Goal: Transaction & Acquisition: Purchase product/service

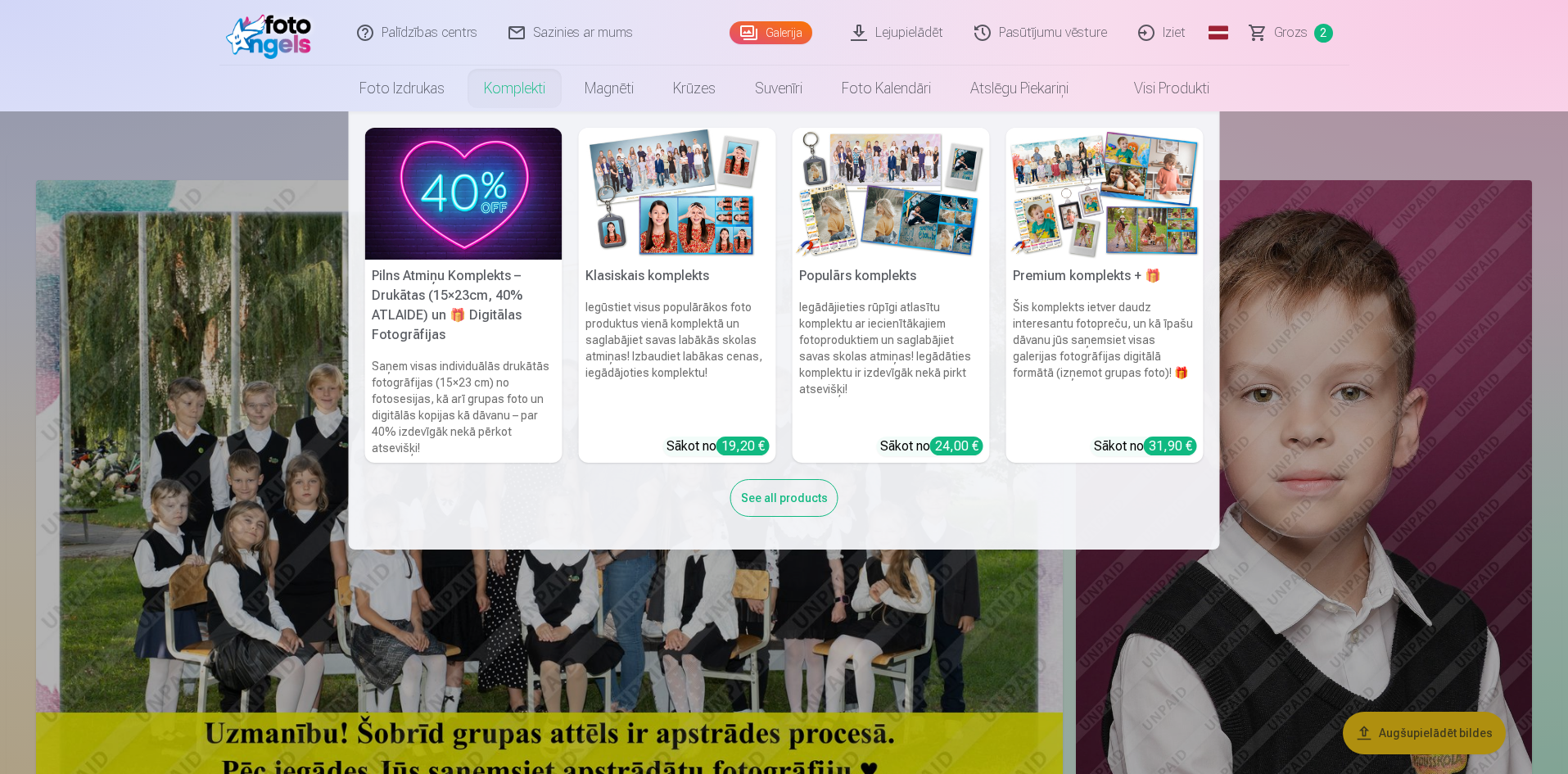
click at [453, 186] on img at bounding box center [464, 194] width 198 height 132
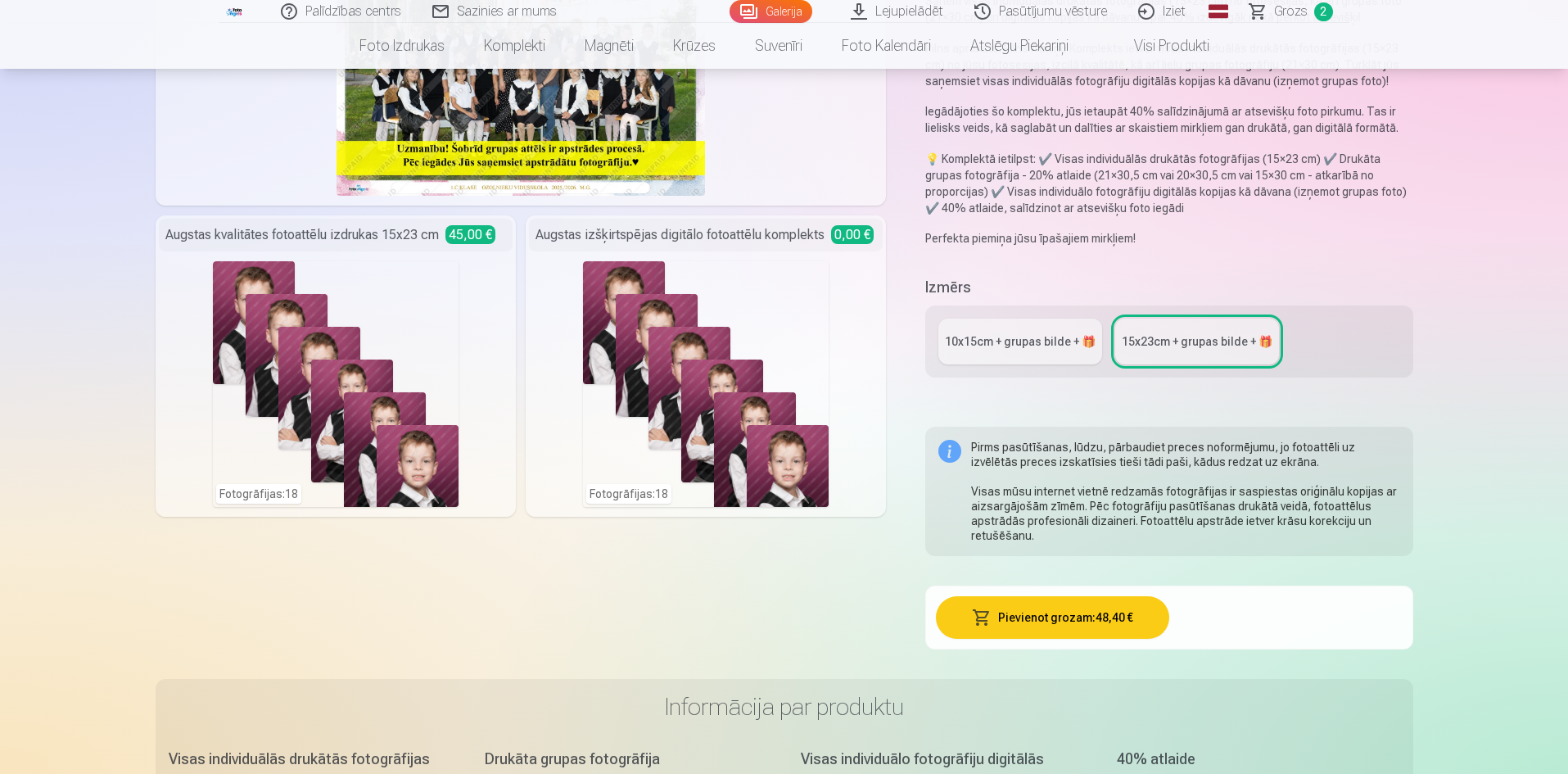
scroll to position [245, 0]
click at [954, 351] on link "10x15сm + grupas bilde + 🎁" at bounding box center [1021, 341] width 164 height 46
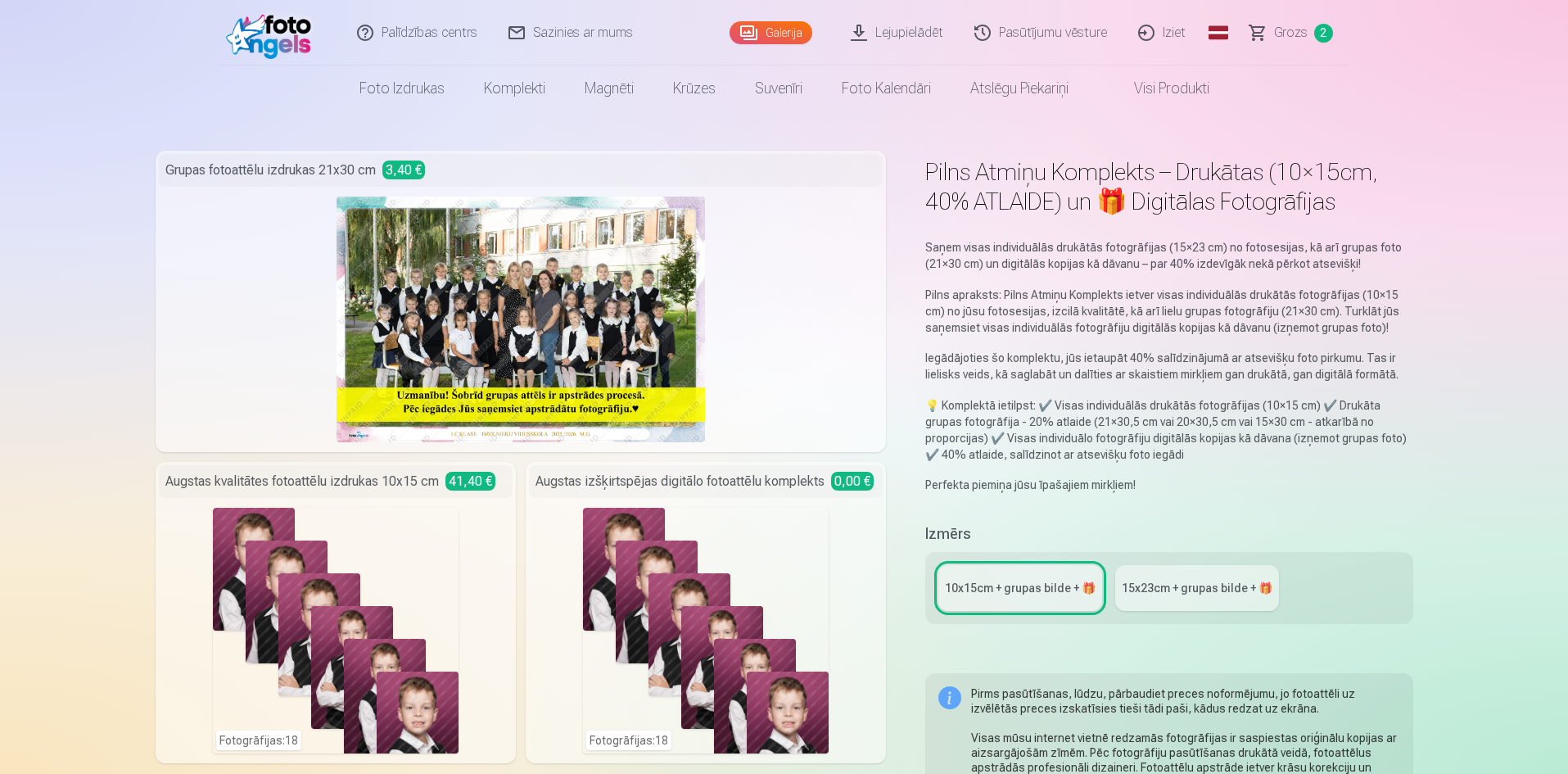
click at [1261, 37] on link "Grozs 2" at bounding box center [1292, 33] width 115 height 66
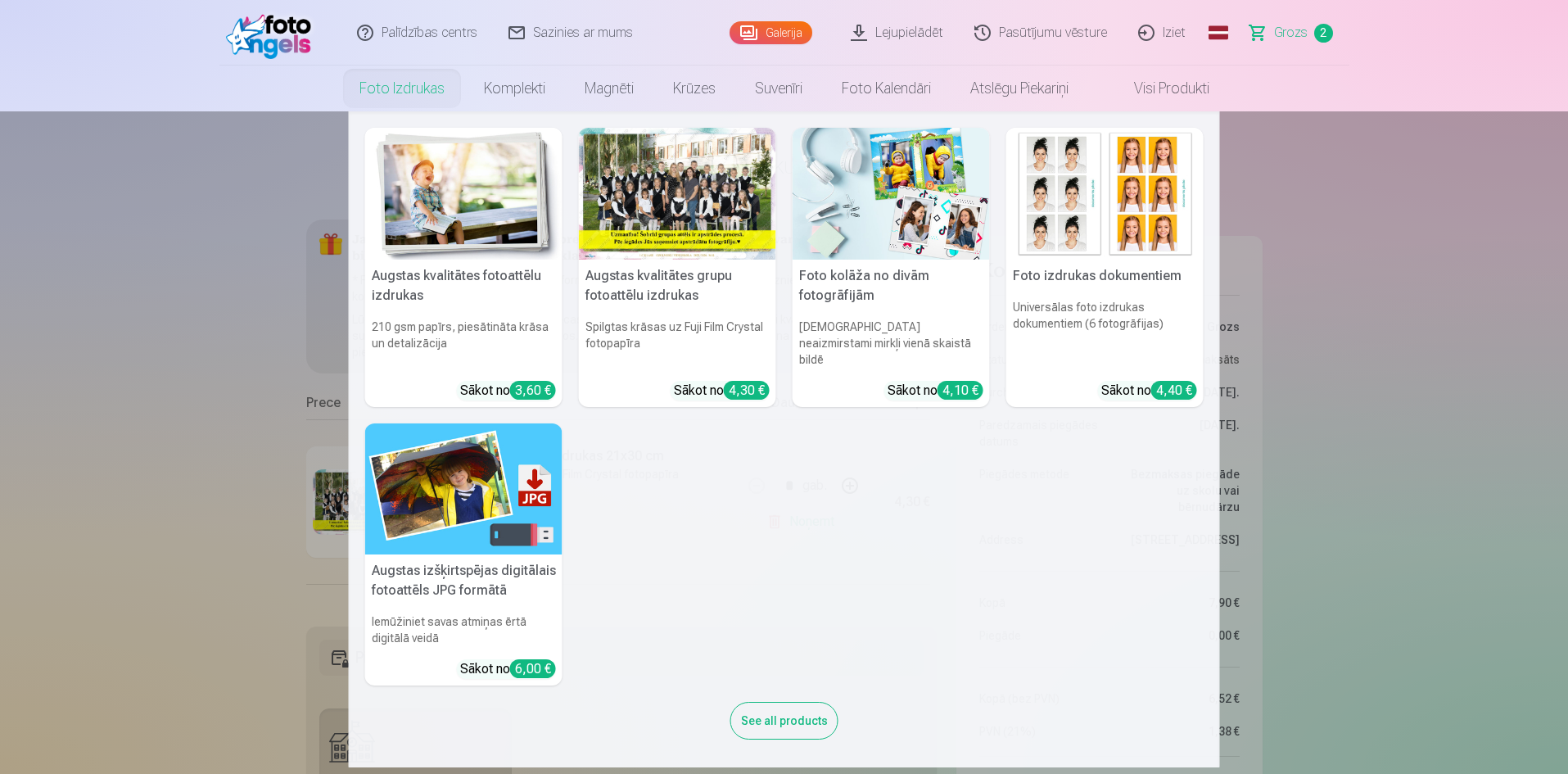
click at [400, 92] on link "Foto izdrukas" at bounding box center [402, 88] width 124 height 46
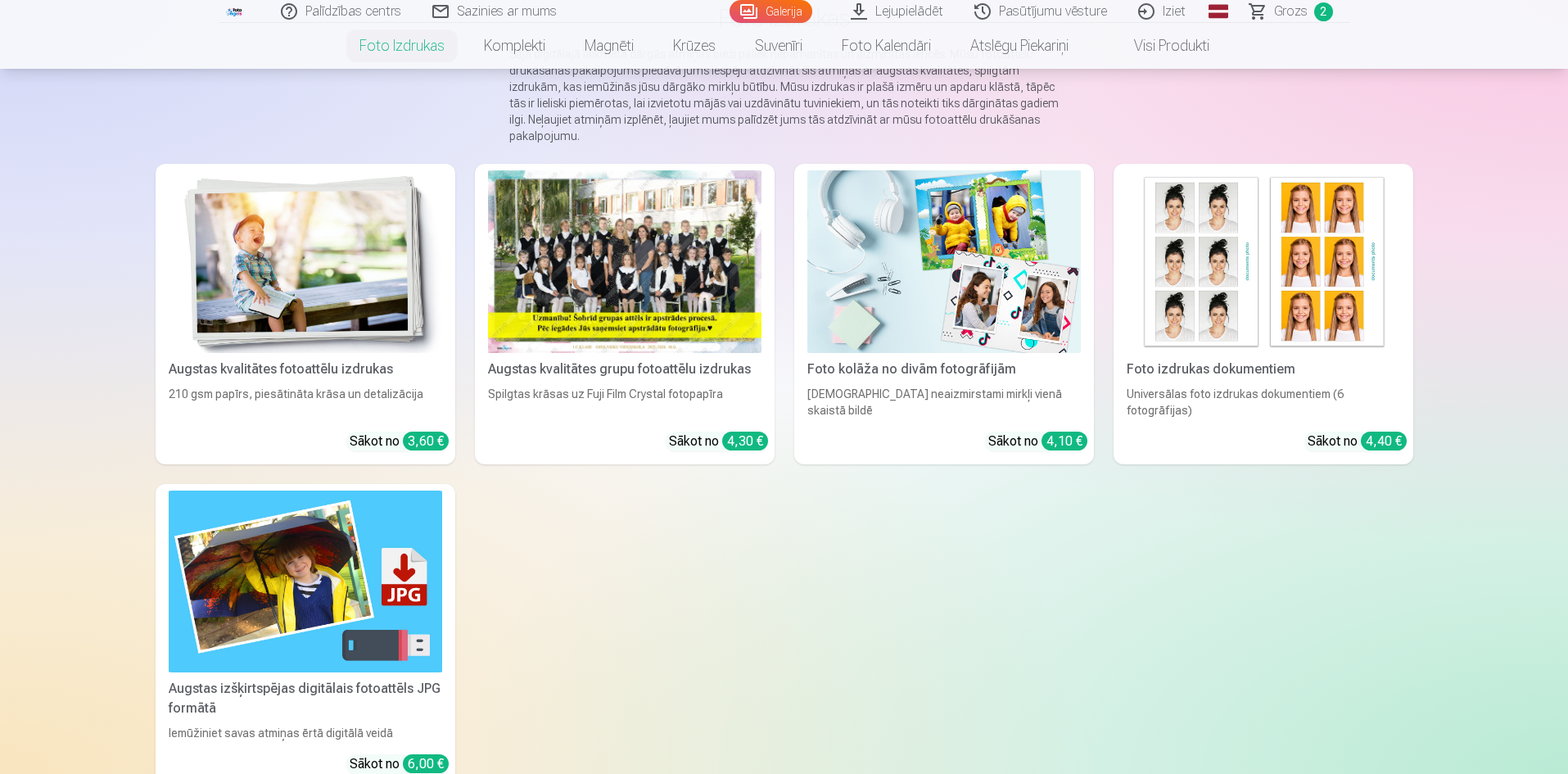
scroll to position [164, 0]
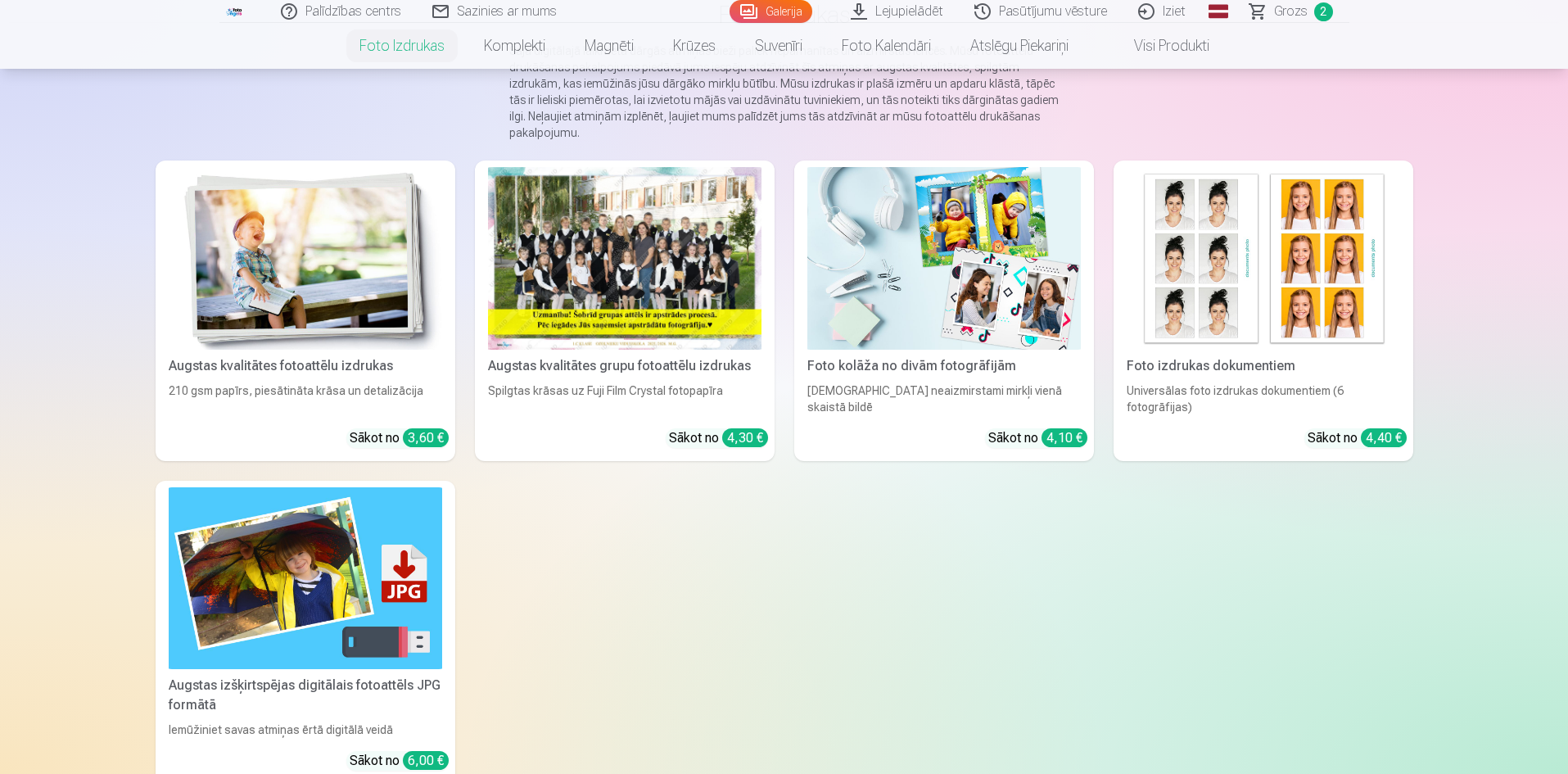
click at [962, 281] on img at bounding box center [943, 259] width 274 height 182
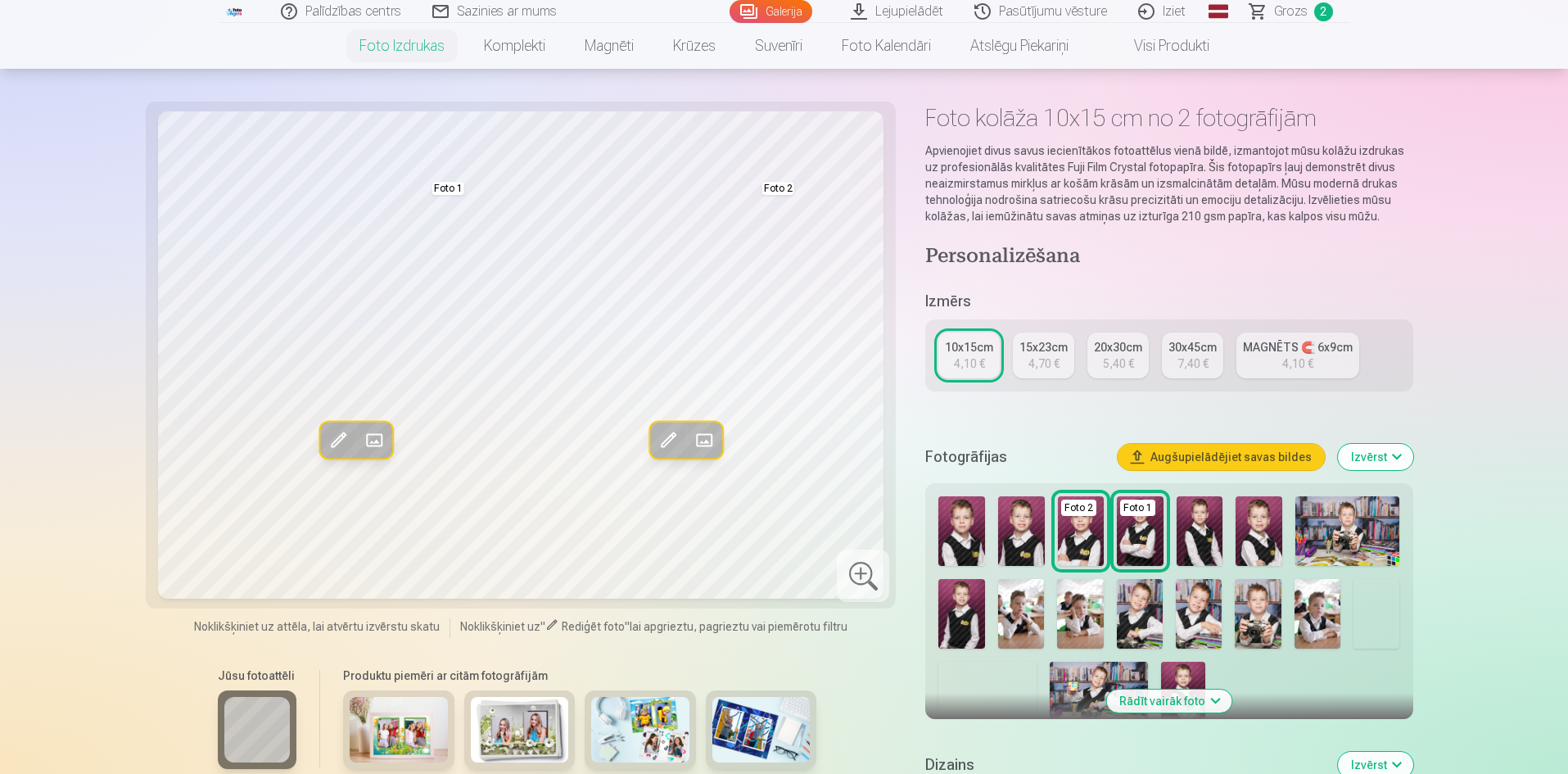
scroll to position [82, 0]
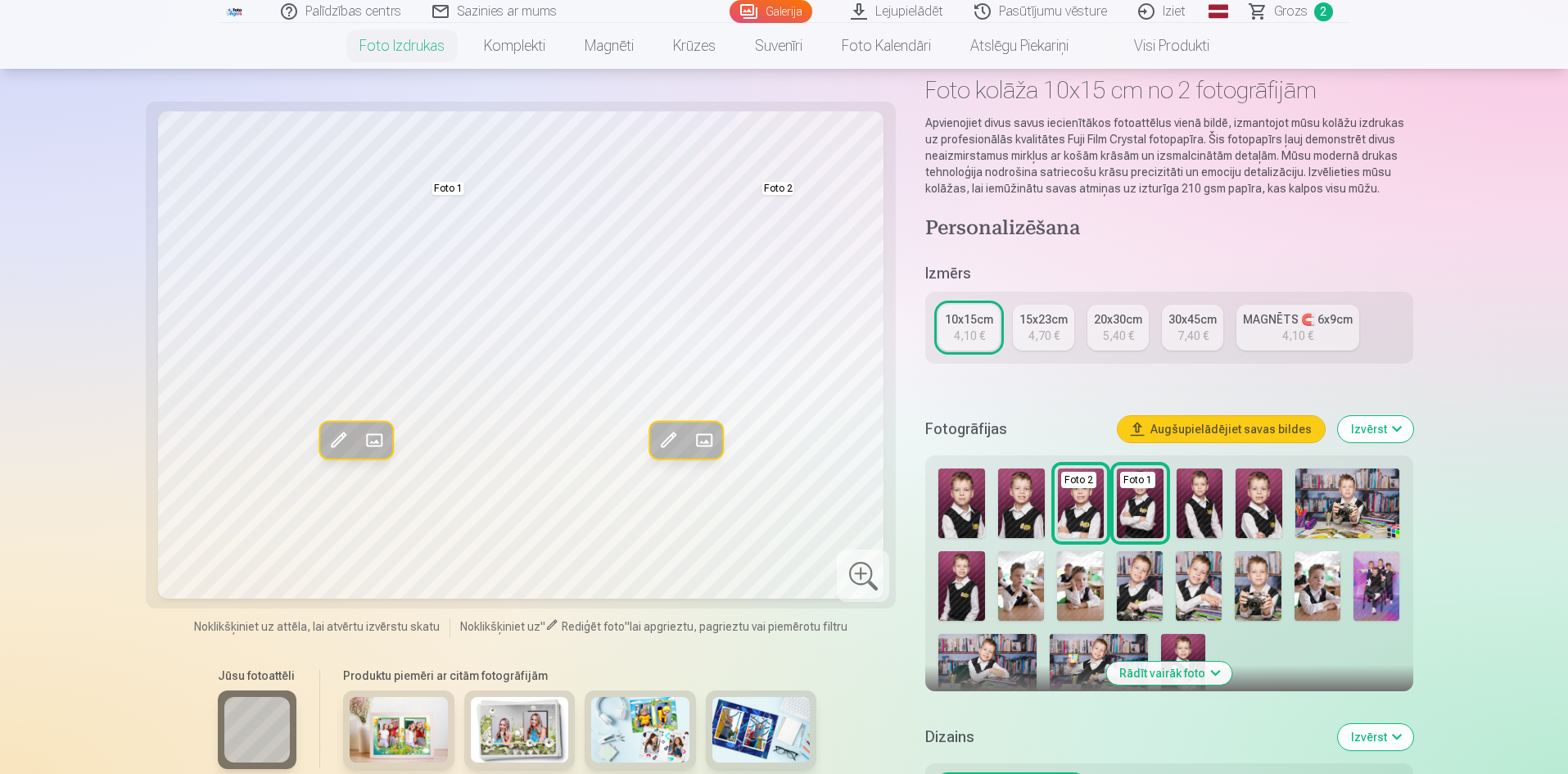
click at [1019, 582] on img at bounding box center [1021, 586] width 46 height 70
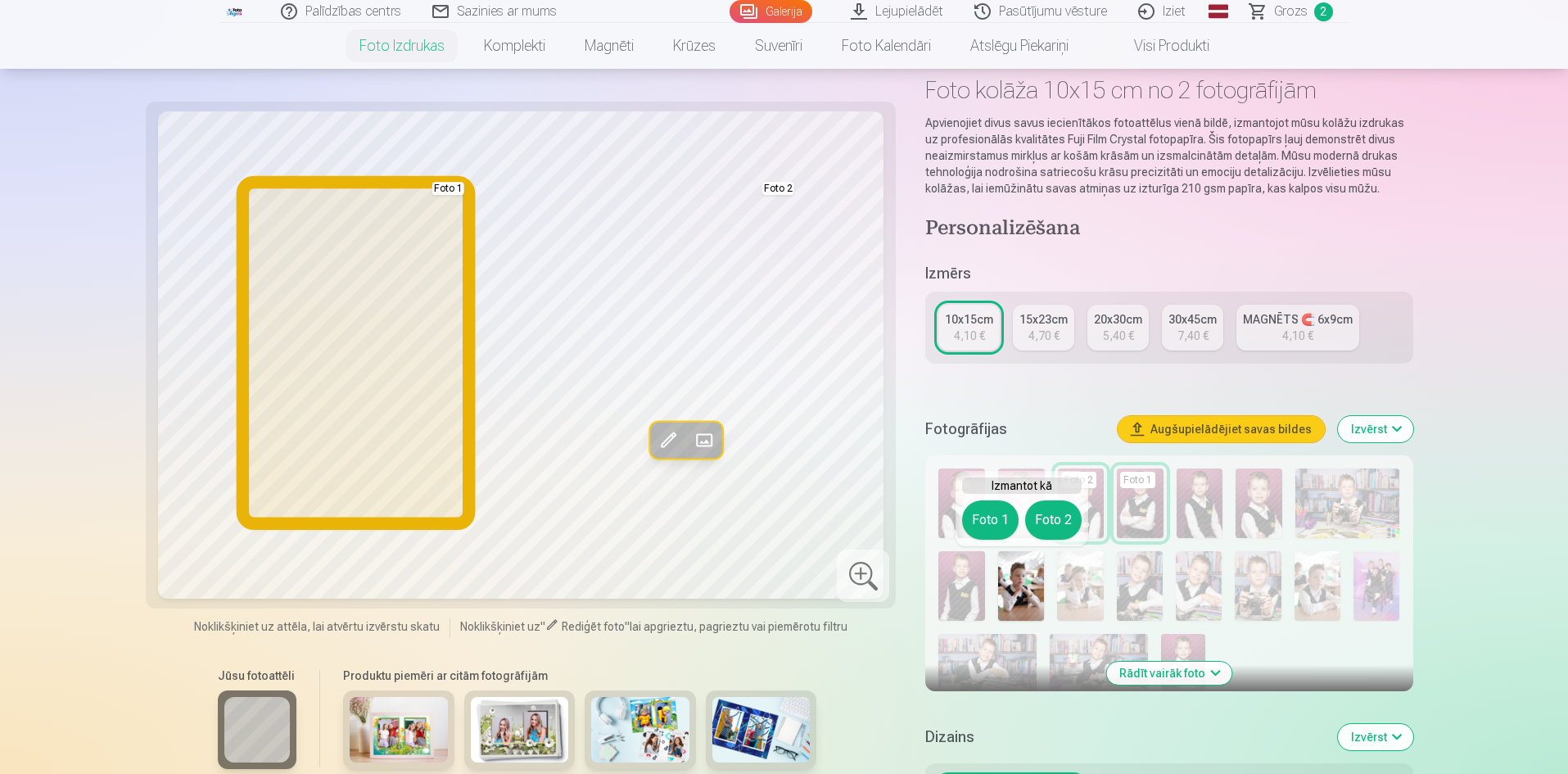
click at [995, 510] on button "Foto 1" at bounding box center [990, 520] width 56 height 39
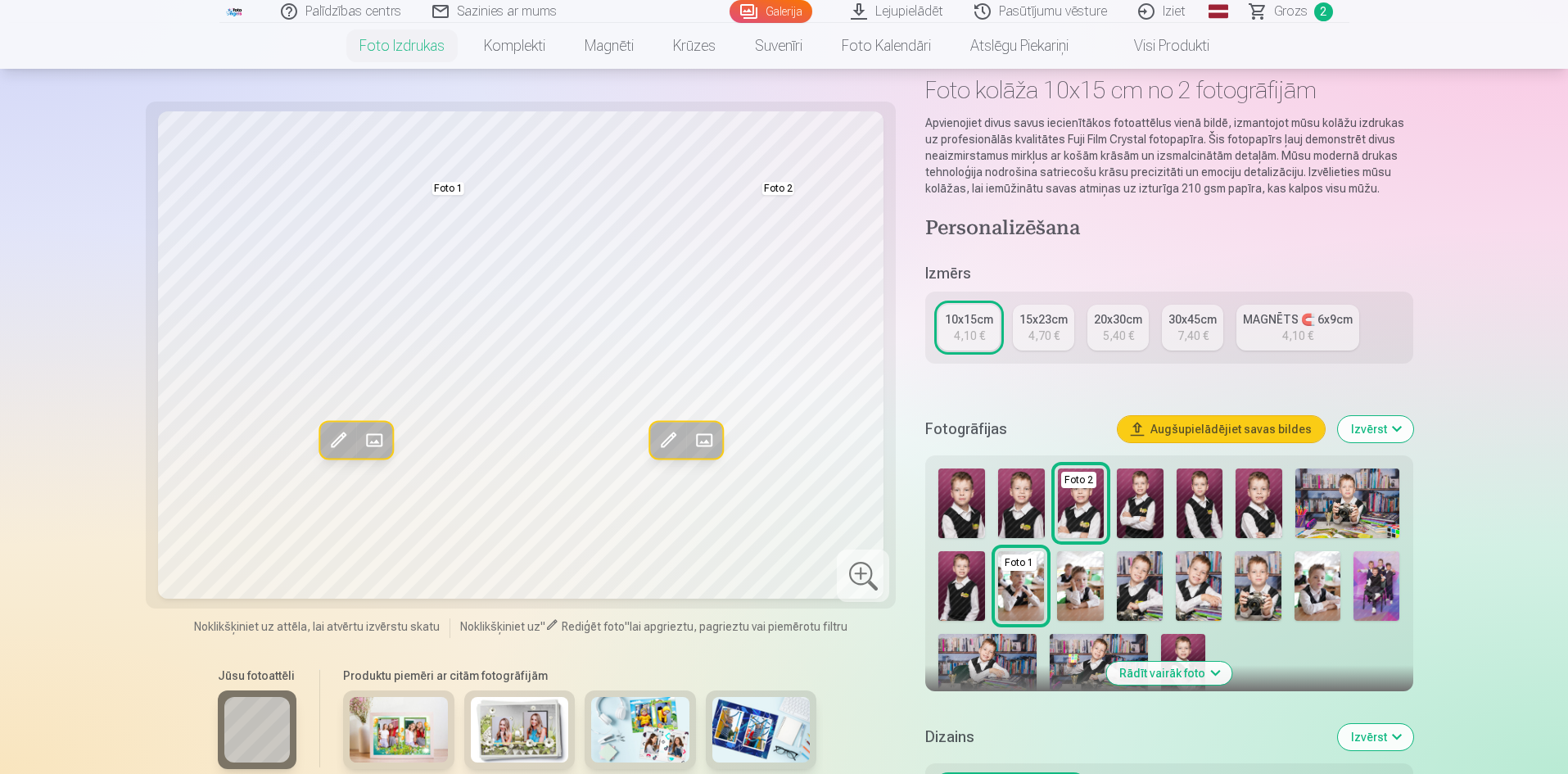
click at [1317, 585] on img at bounding box center [1317, 586] width 46 height 70
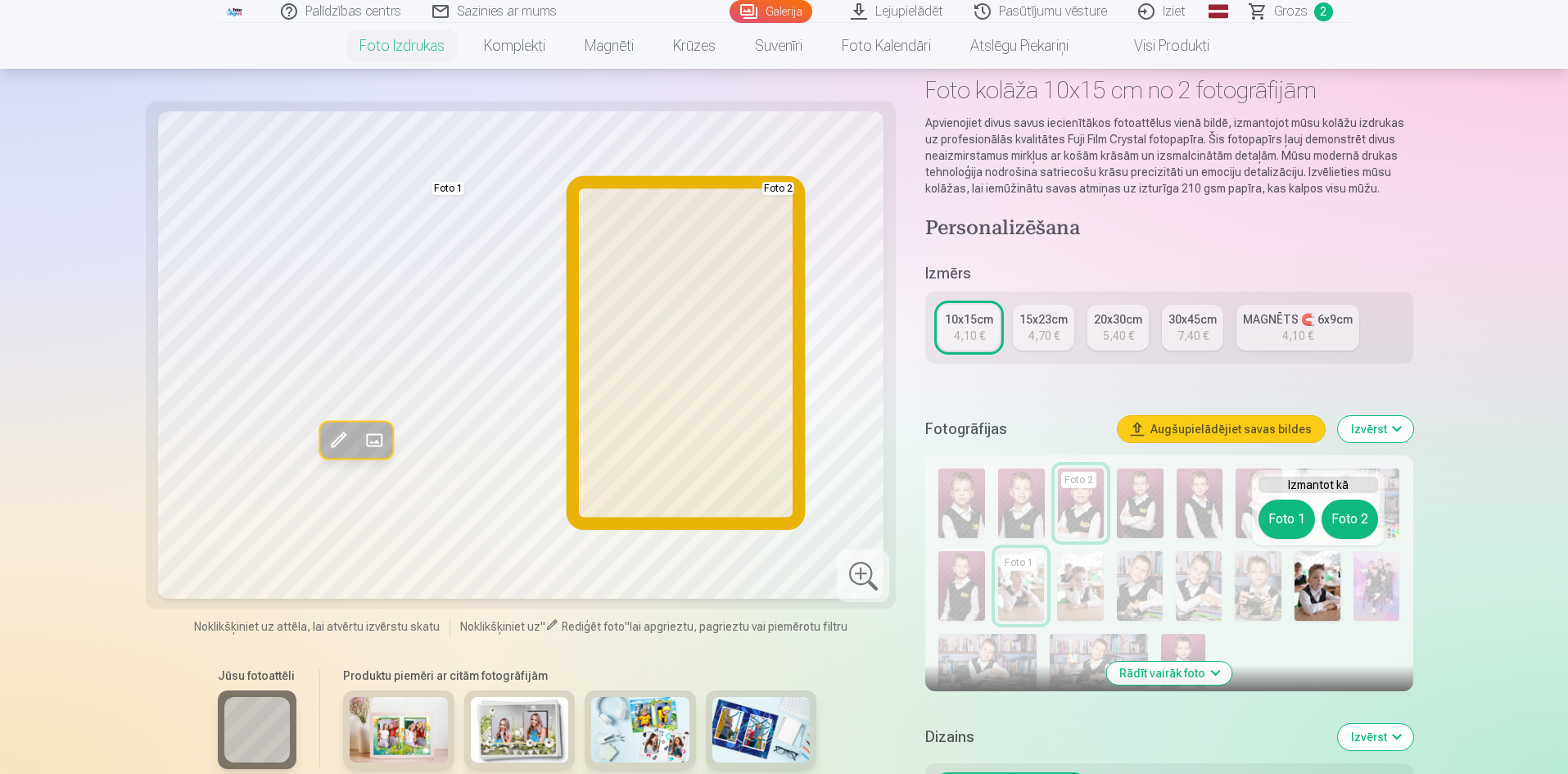
click at [1344, 522] on button "Foto 2" at bounding box center [1350, 519] width 56 height 39
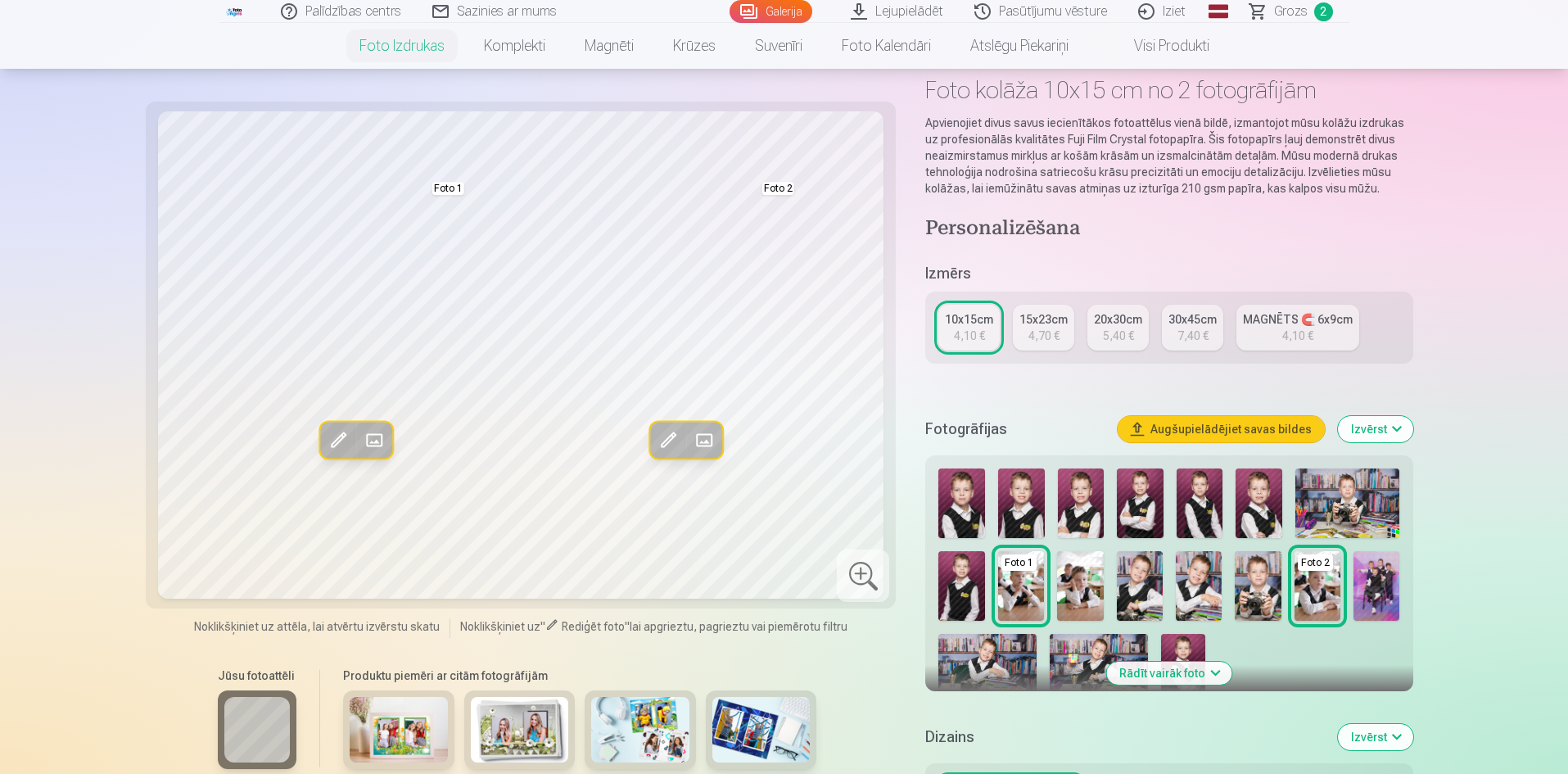
click at [968, 500] on img at bounding box center [962, 503] width 47 height 70
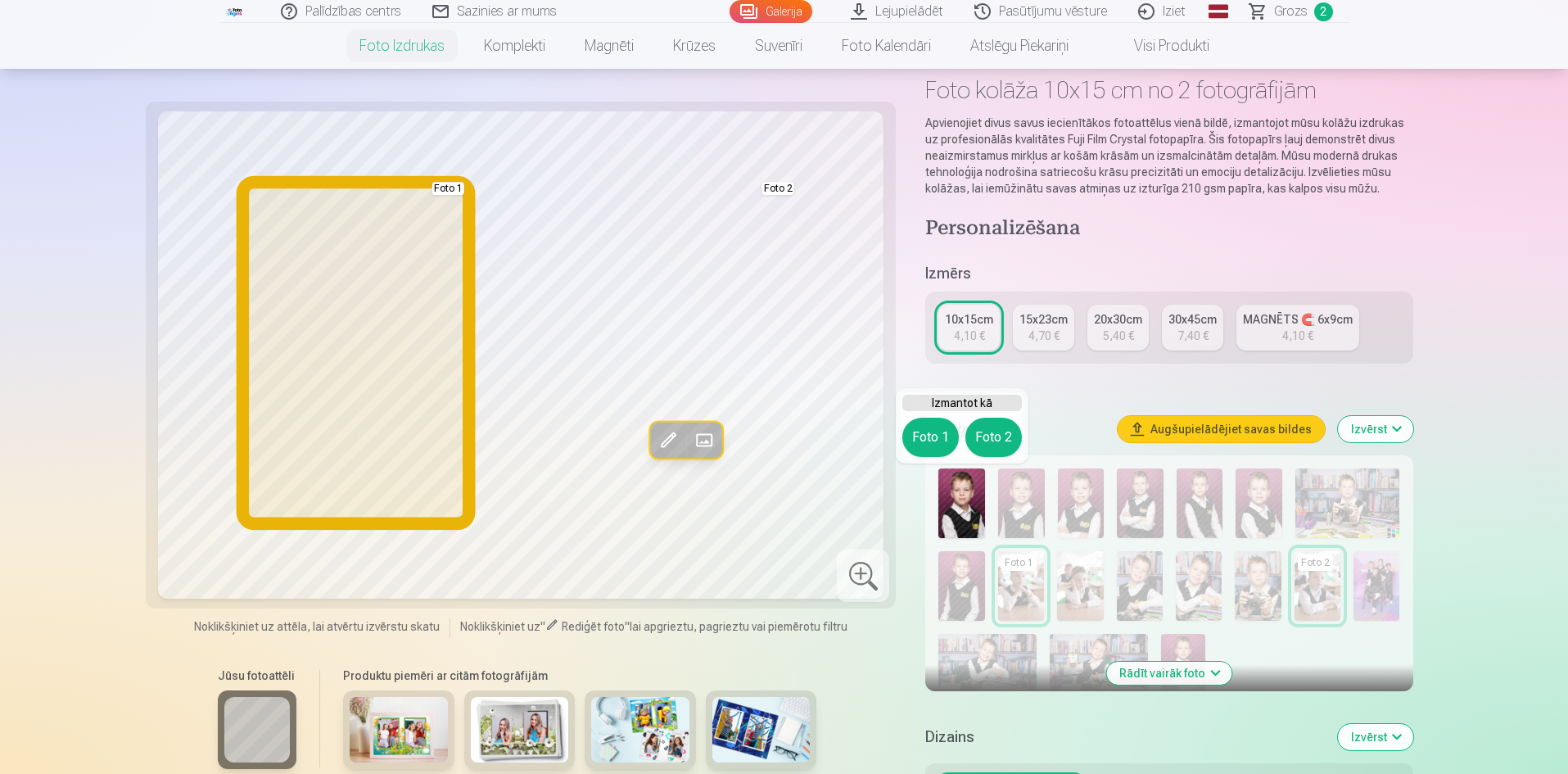
click at [920, 435] on button "Foto 1" at bounding box center [930, 437] width 56 height 39
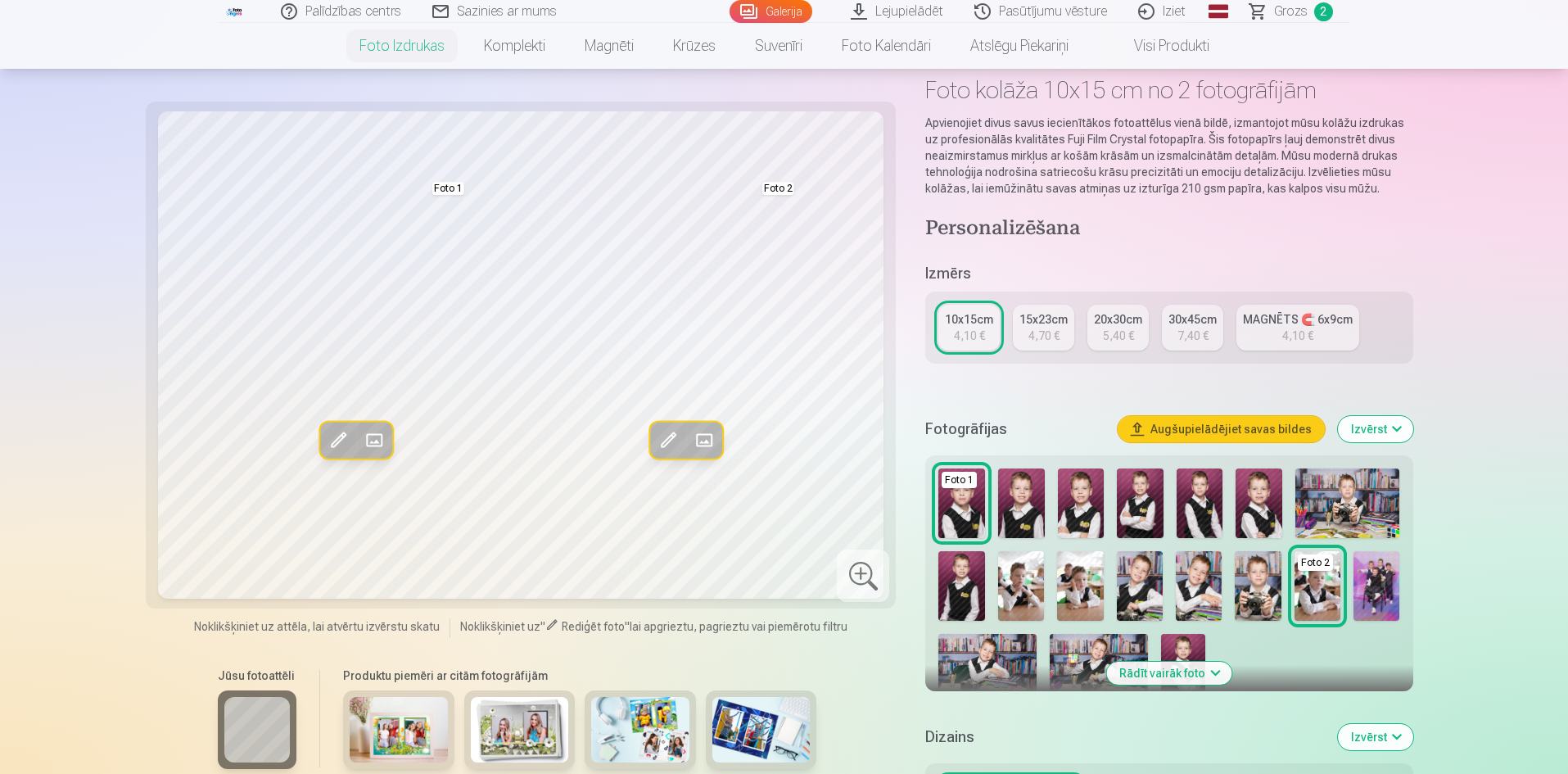
click at [1337, 515] on img at bounding box center [1347, 503] width 104 height 70
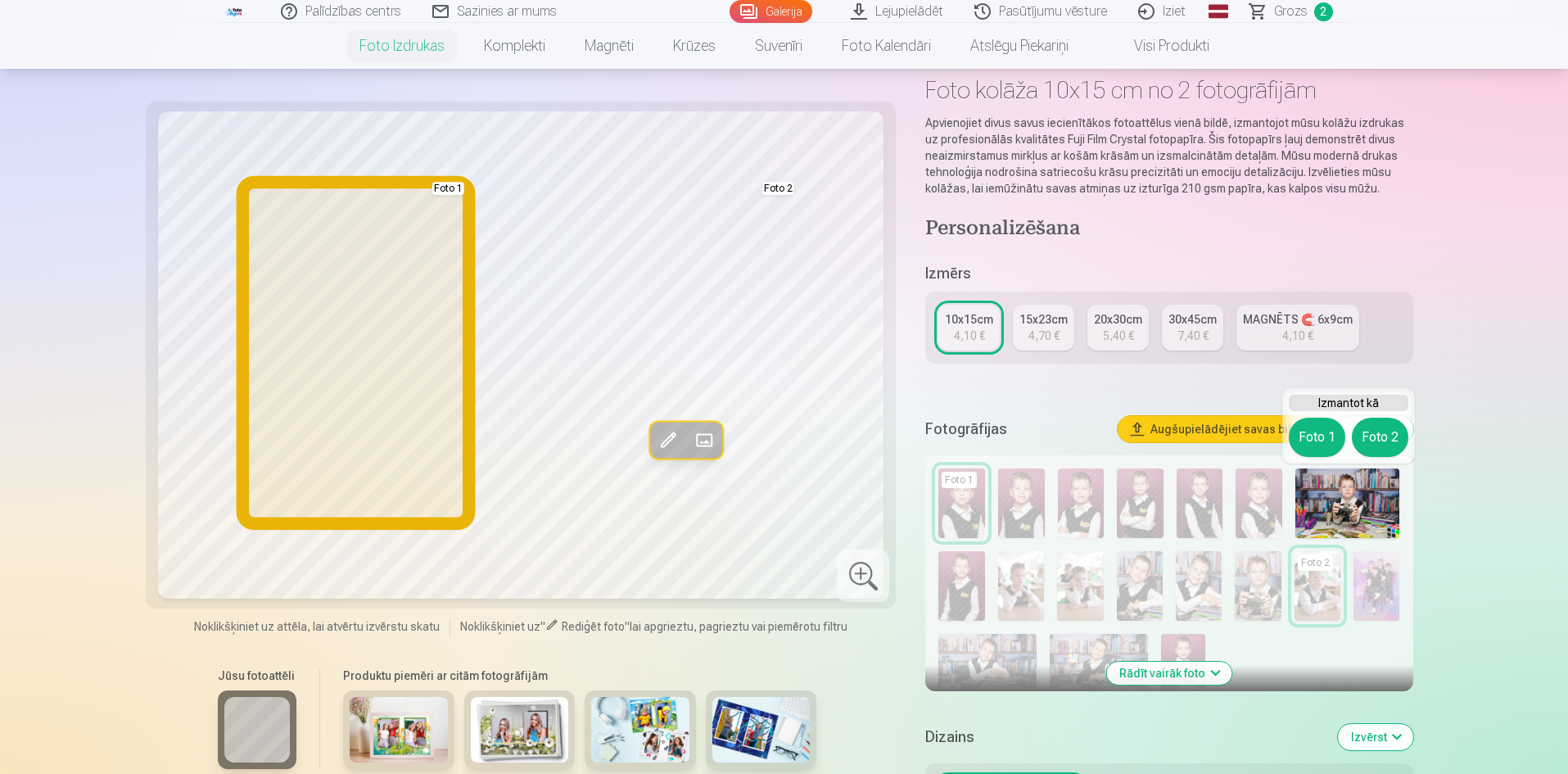
click at [1318, 444] on button "Foto 1" at bounding box center [1317, 437] width 56 height 39
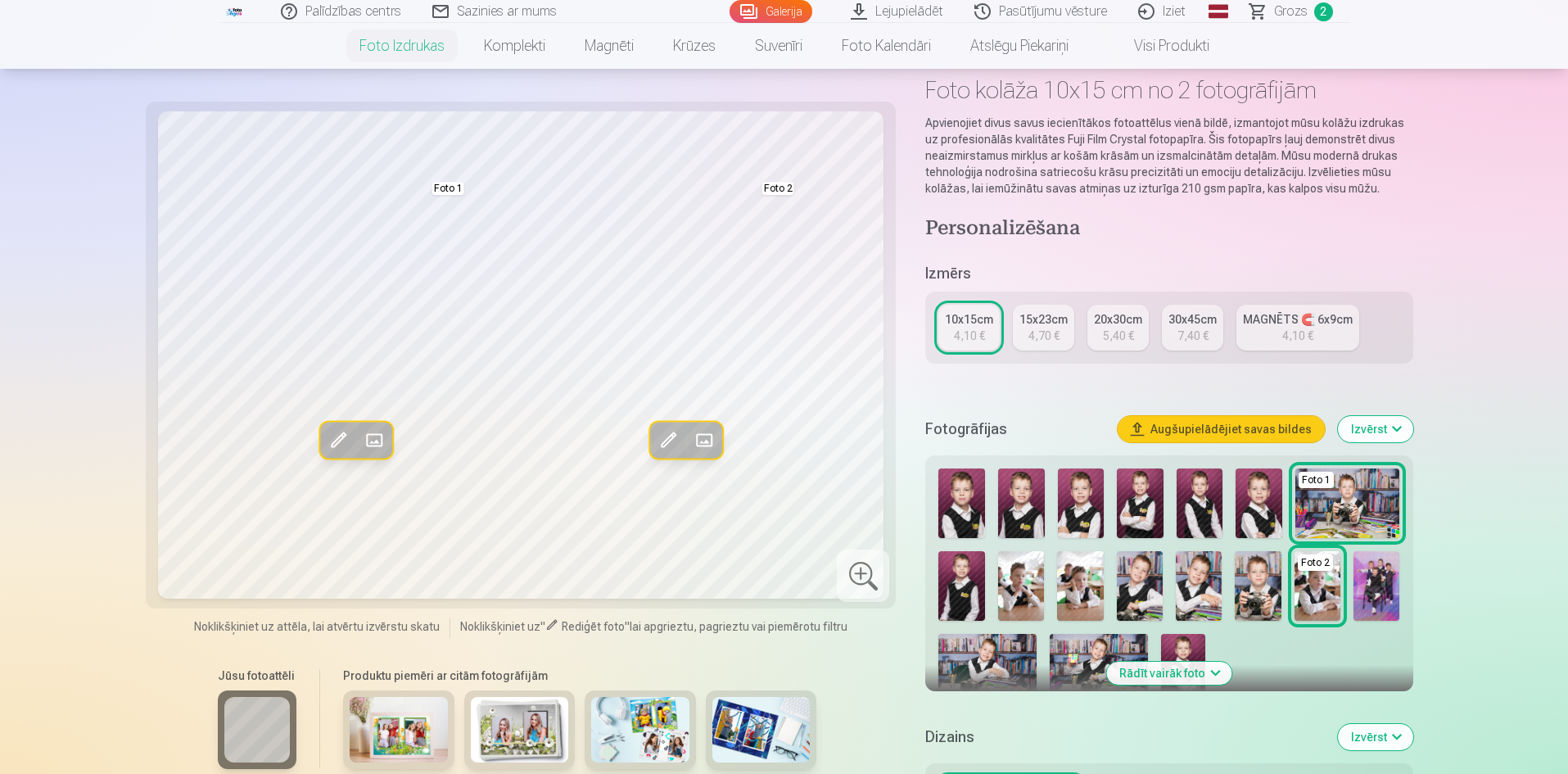
click at [997, 667] on img at bounding box center [988, 667] width 98 height 66
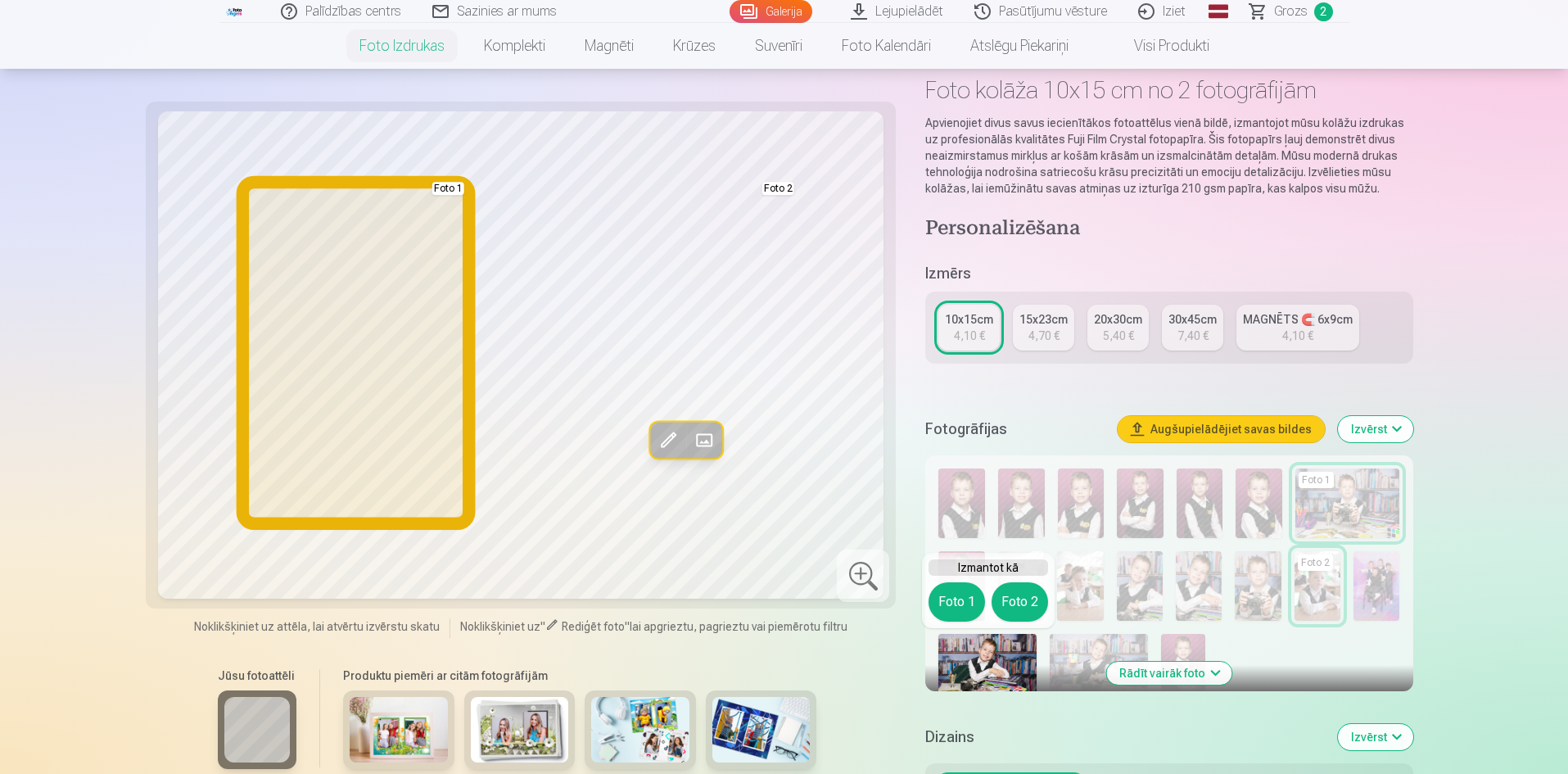
click at [957, 600] on button "Foto 1" at bounding box center [957, 602] width 56 height 39
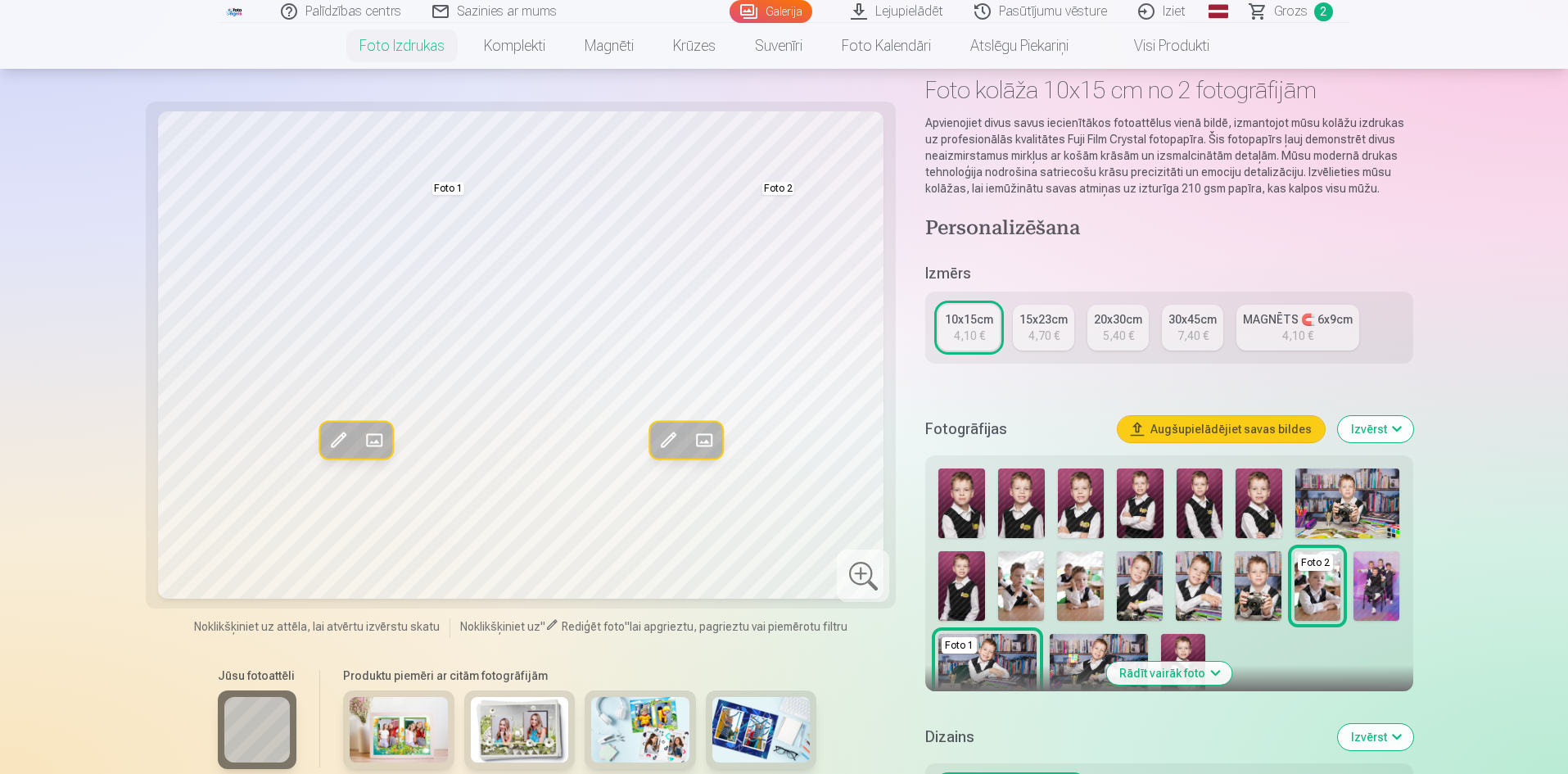
click at [1078, 654] on img at bounding box center [1099, 667] width 98 height 66
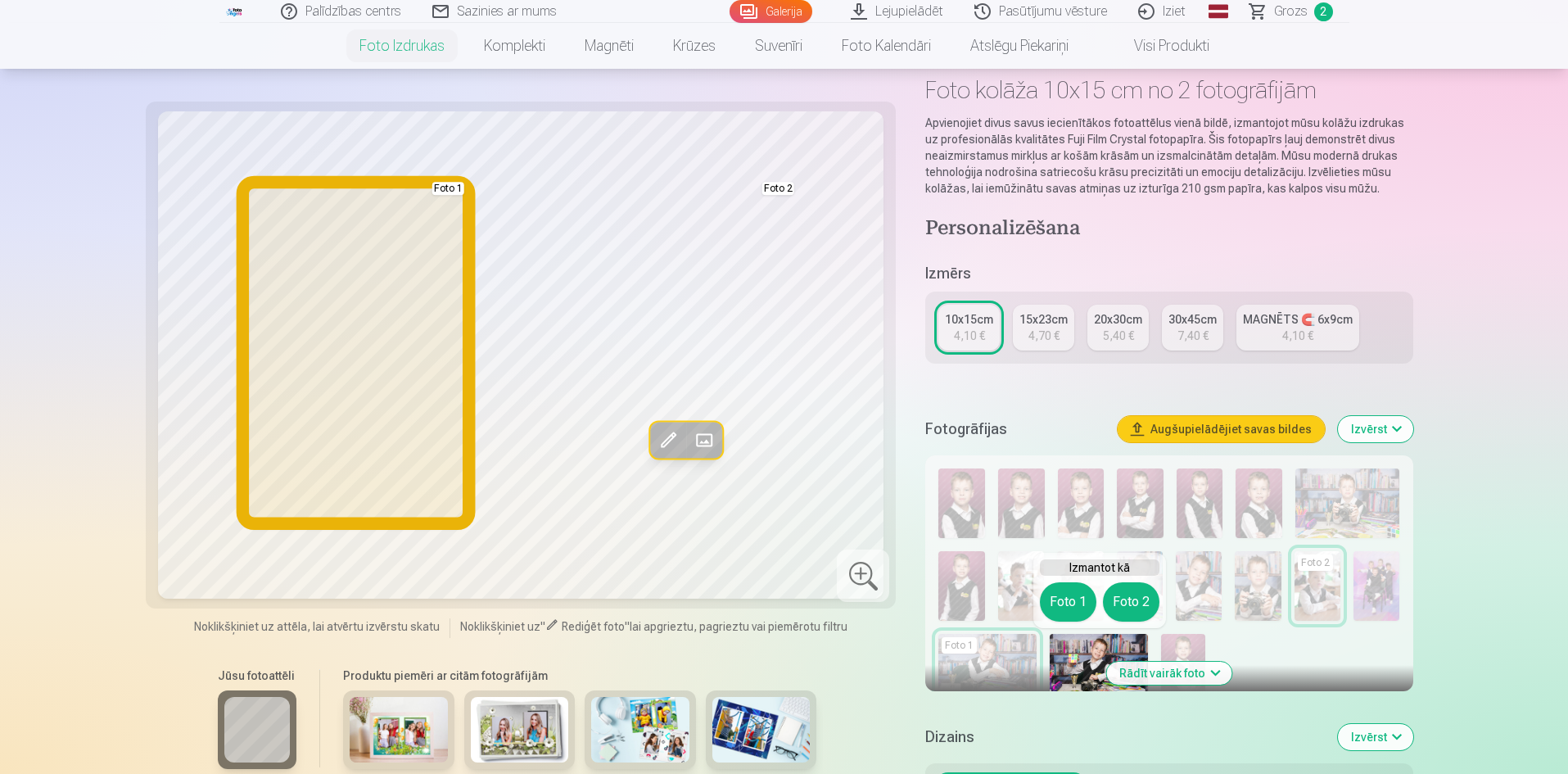
click at [1067, 609] on button "Foto 1" at bounding box center [1069, 602] width 56 height 39
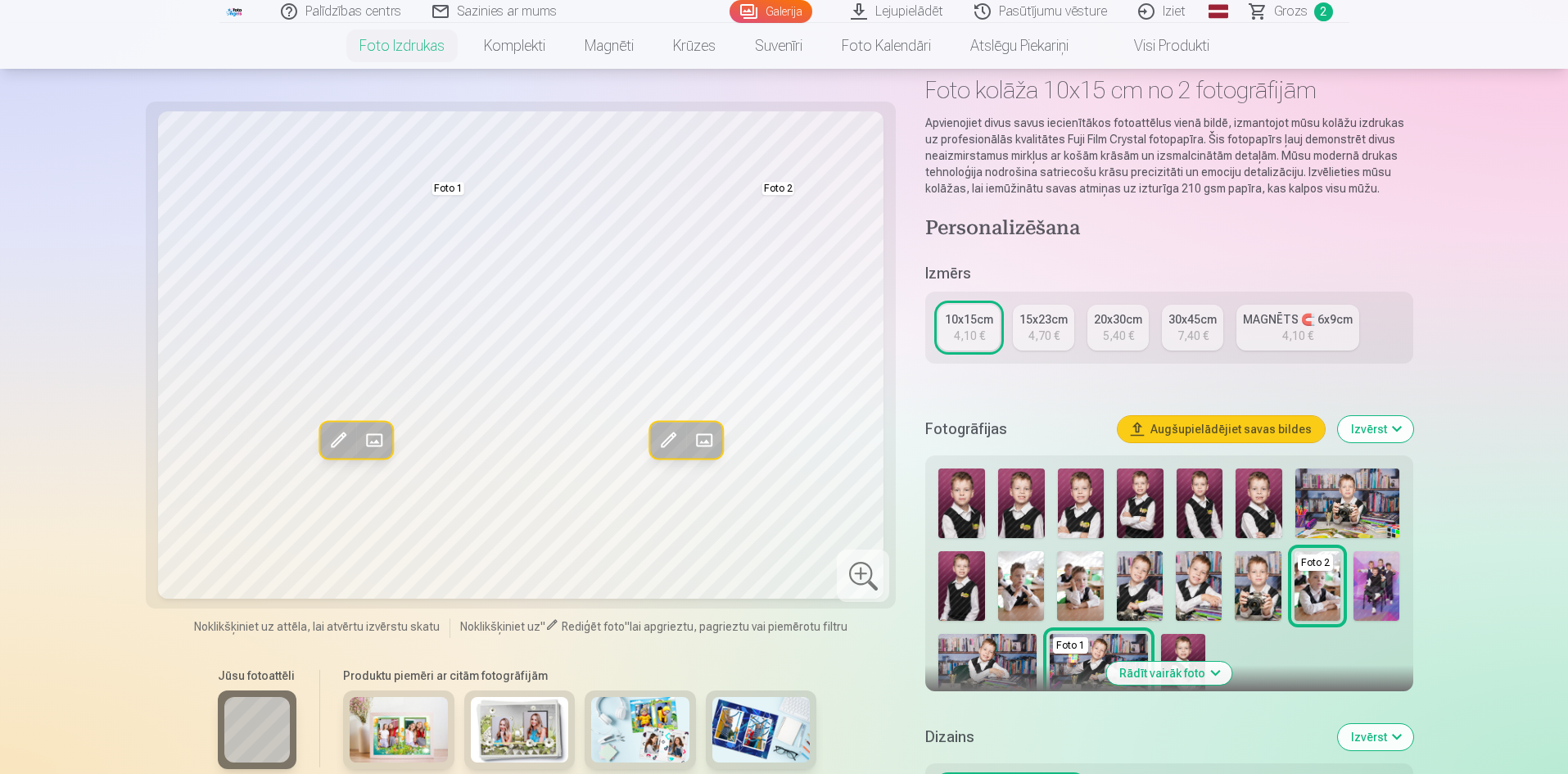
click at [1179, 642] on img at bounding box center [1182, 667] width 43 height 66
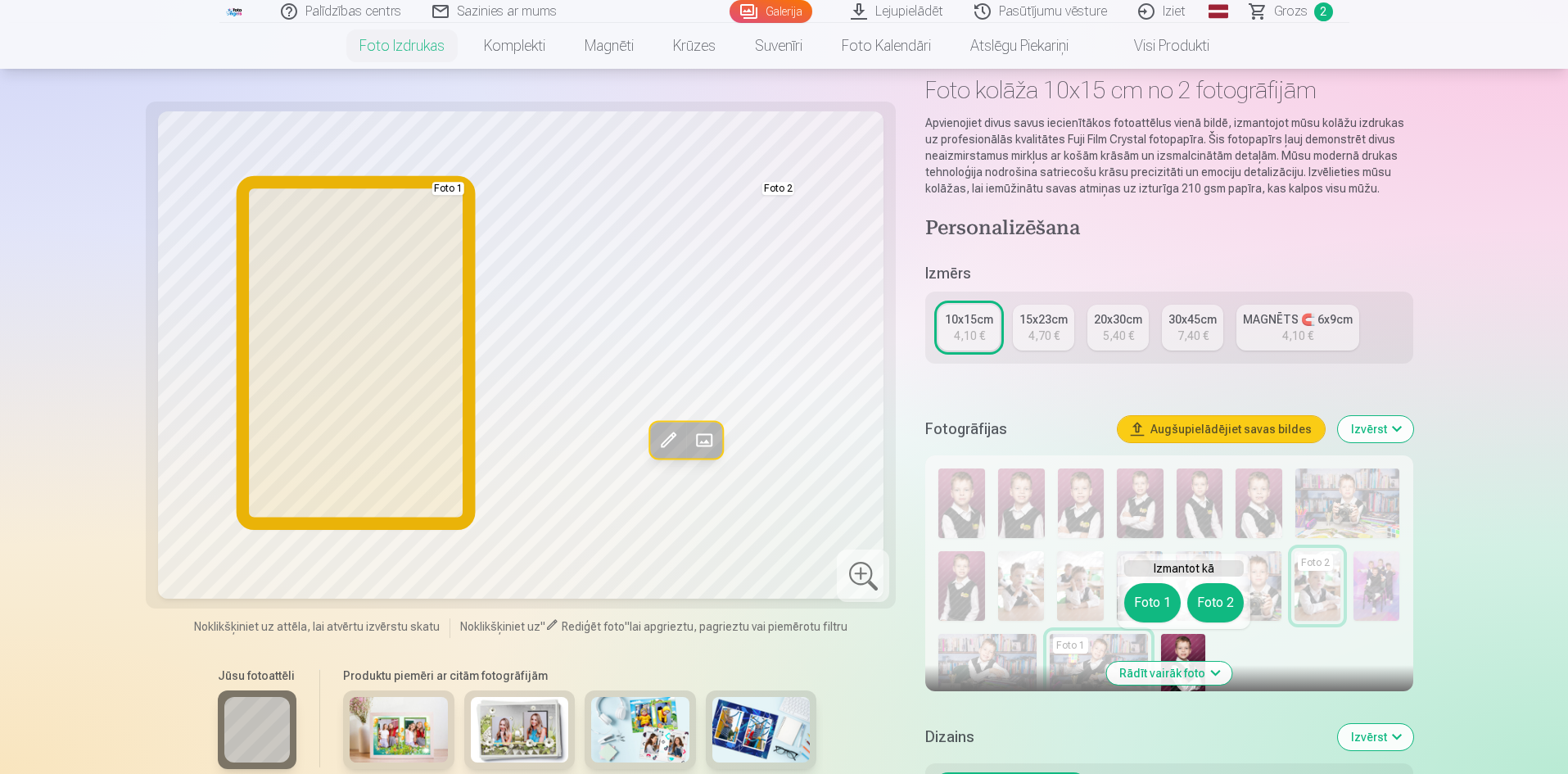
click at [1157, 607] on button "Foto 1" at bounding box center [1152, 603] width 56 height 39
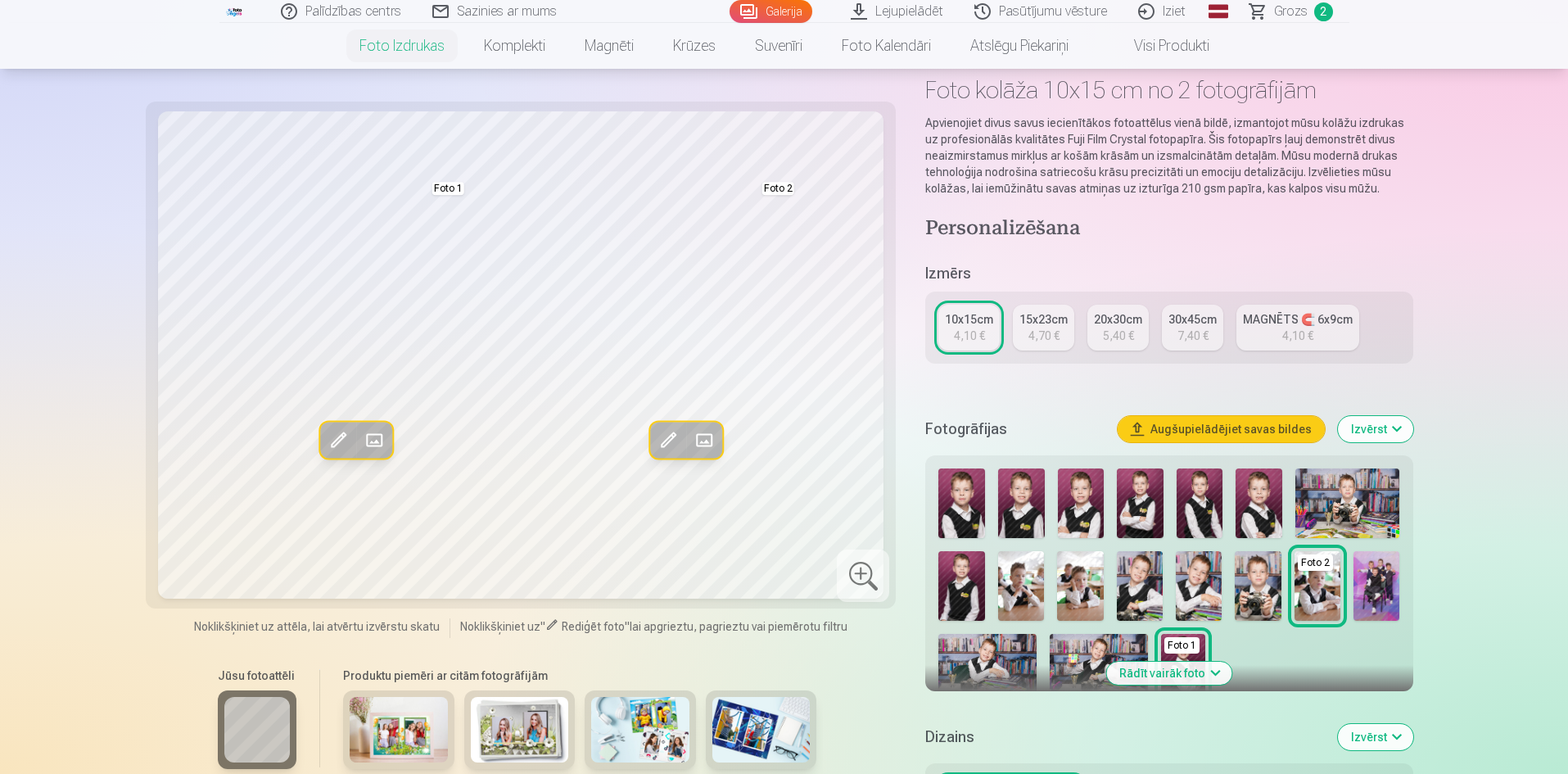
click at [1264, 576] on img at bounding box center [1258, 586] width 46 height 70
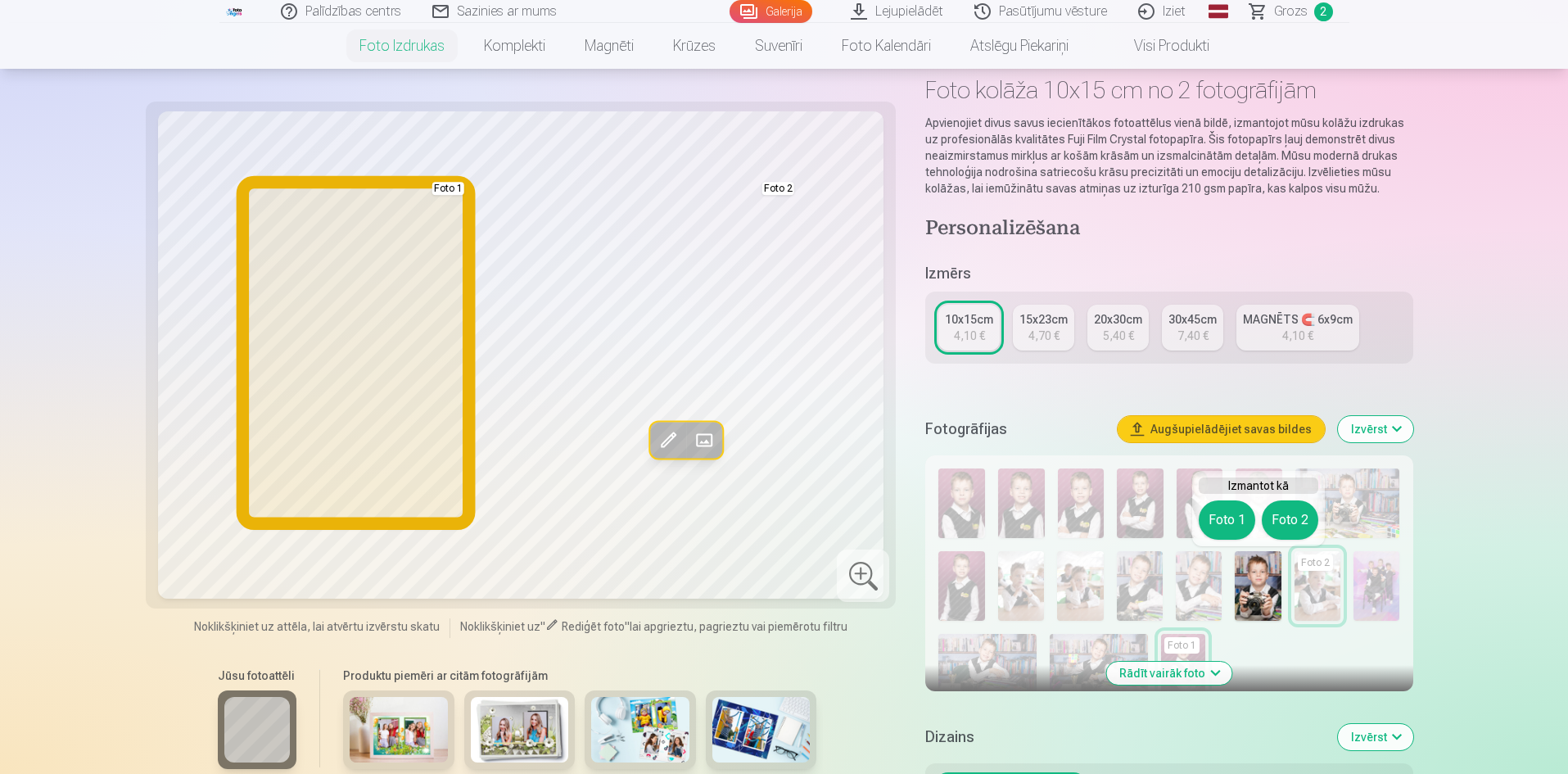
click at [1228, 519] on button "Foto 1" at bounding box center [1227, 520] width 56 height 39
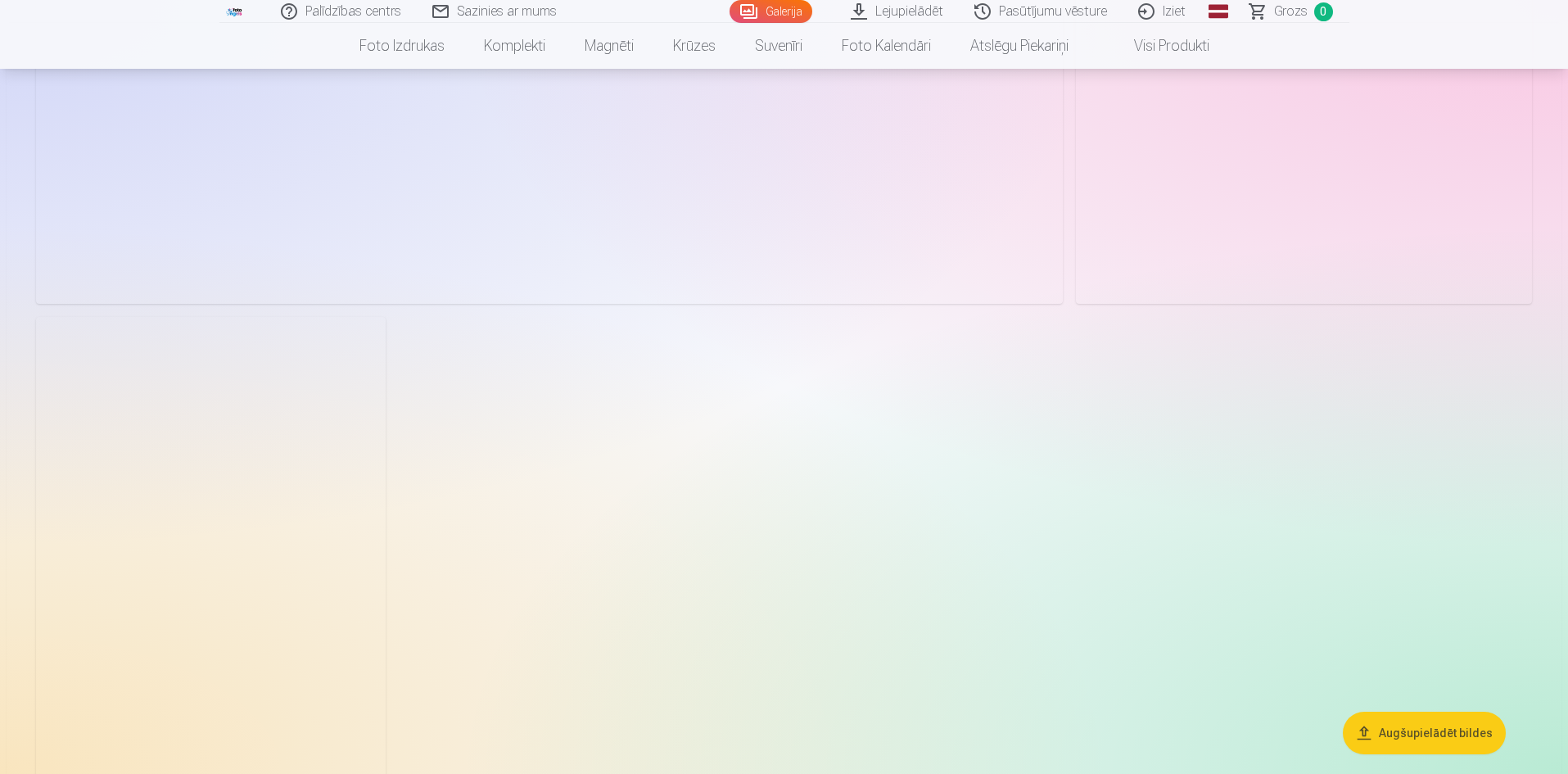
scroll to position [6345, 0]
